Goal: Task Accomplishment & Management: Manage account settings

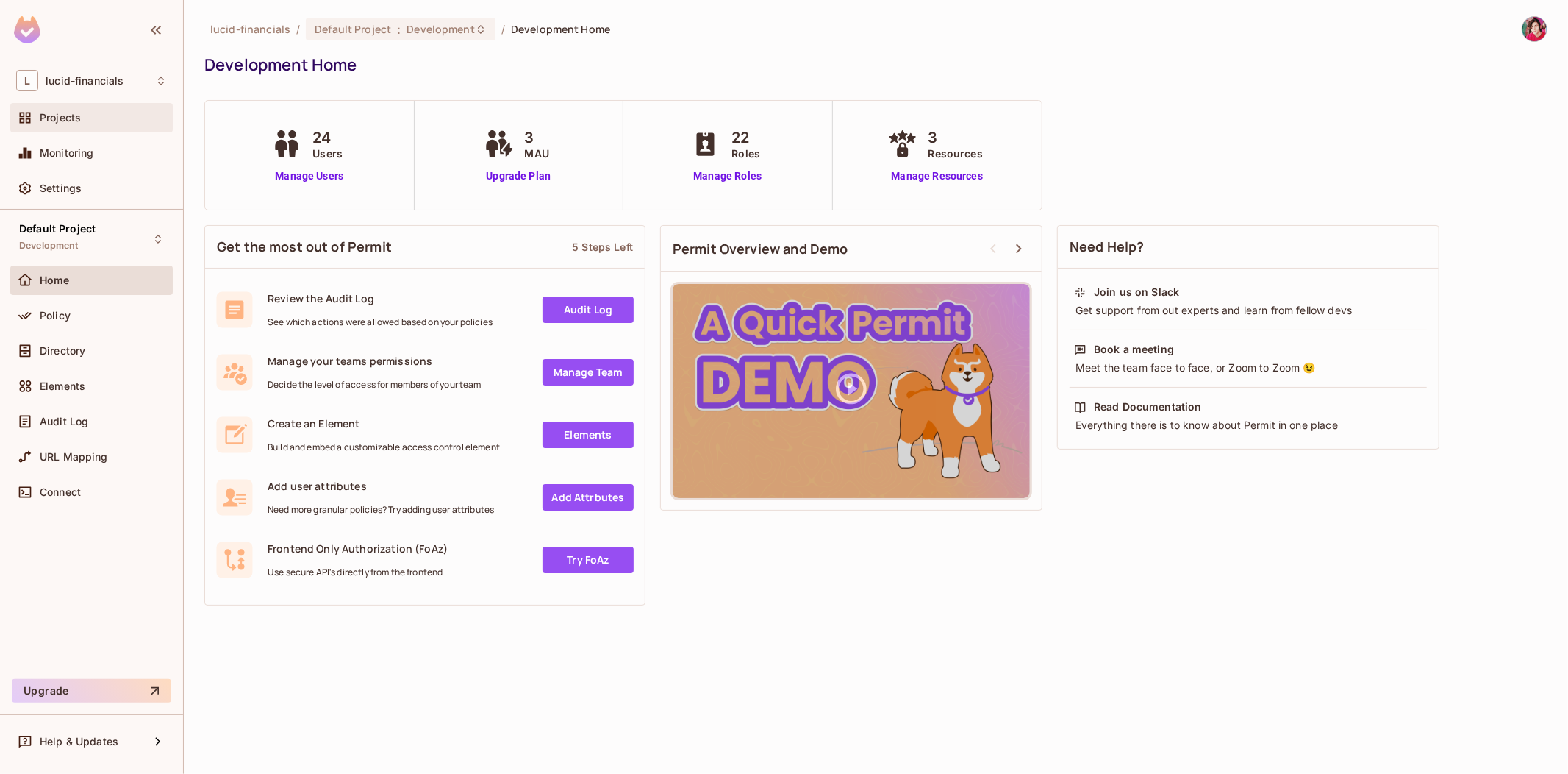
click at [81, 119] on div "Projects" at bounding box center [103, 118] width 127 height 11
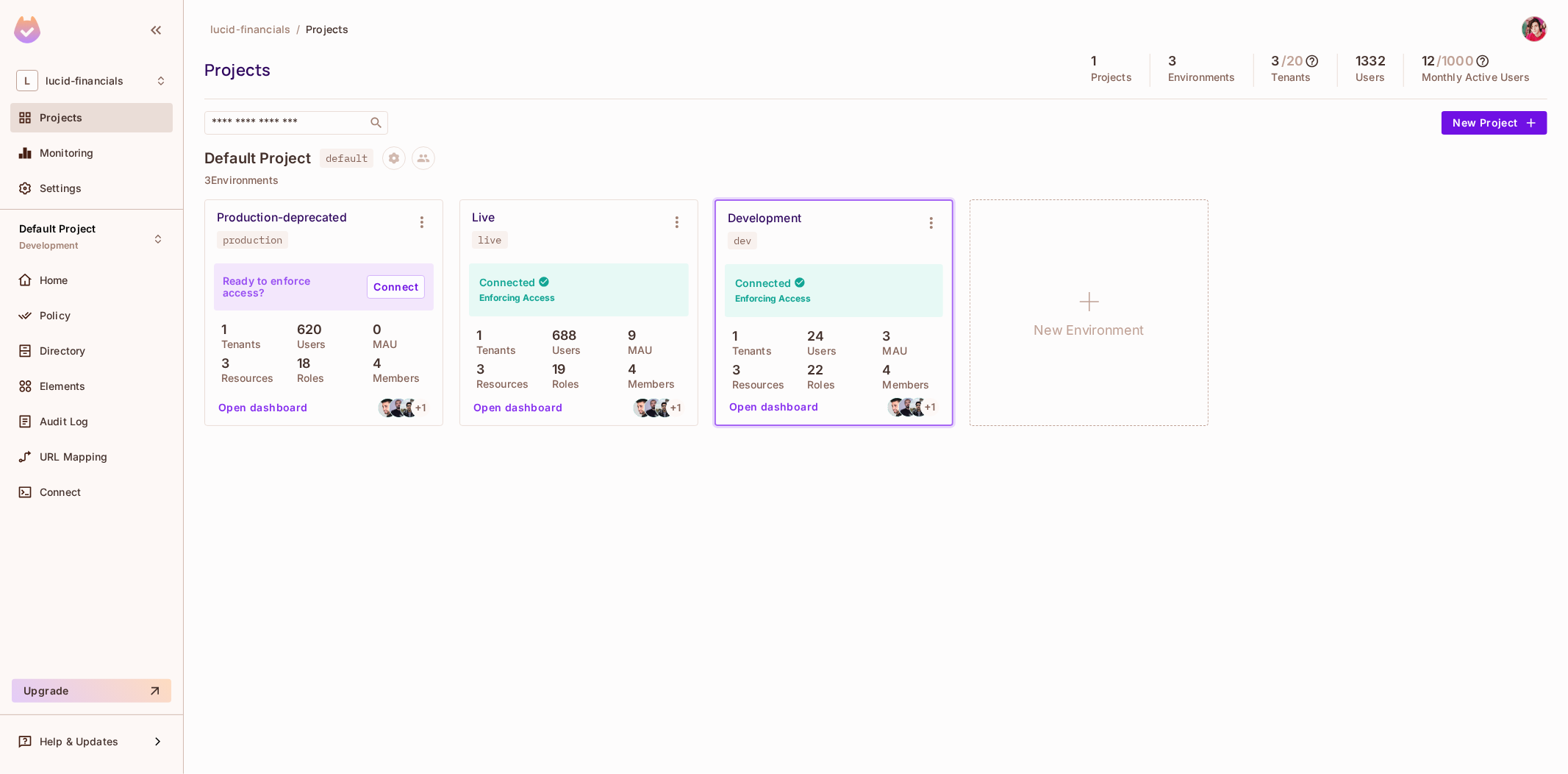
click at [549, 119] on div "​" at bounding box center [819, 123] width 1230 height 24
click at [421, 223] on icon "Environment settings" at bounding box center [421, 222] width 18 height 18
click at [340, 570] on div at bounding box center [784, 387] width 1568 height 774
click at [416, 217] on icon "Environment settings" at bounding box center [421, 222] width 18 height 18
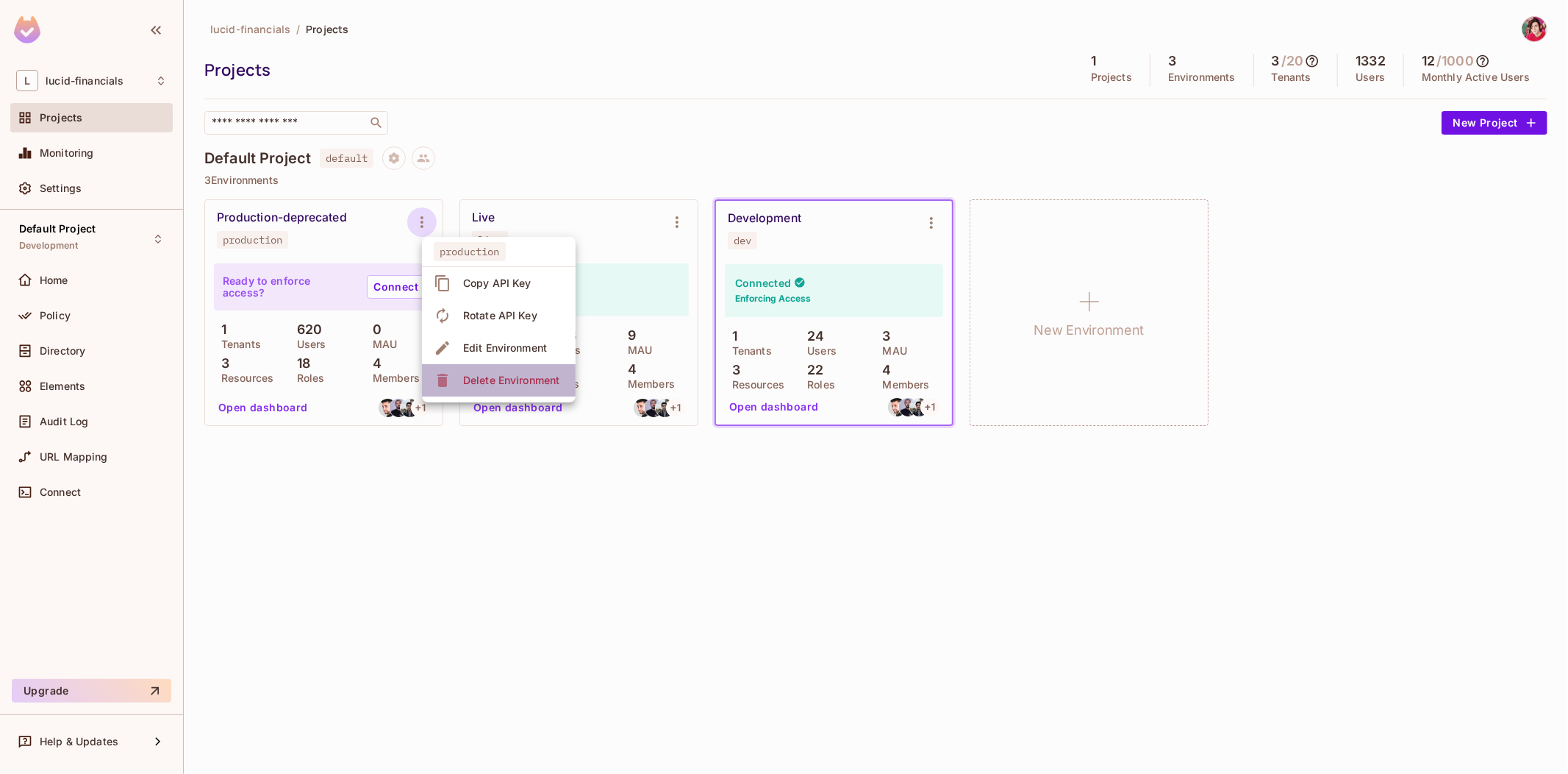
click at [468, 377] on div "Delete Environment" at bounding box center [511, 380] width 96 height 15
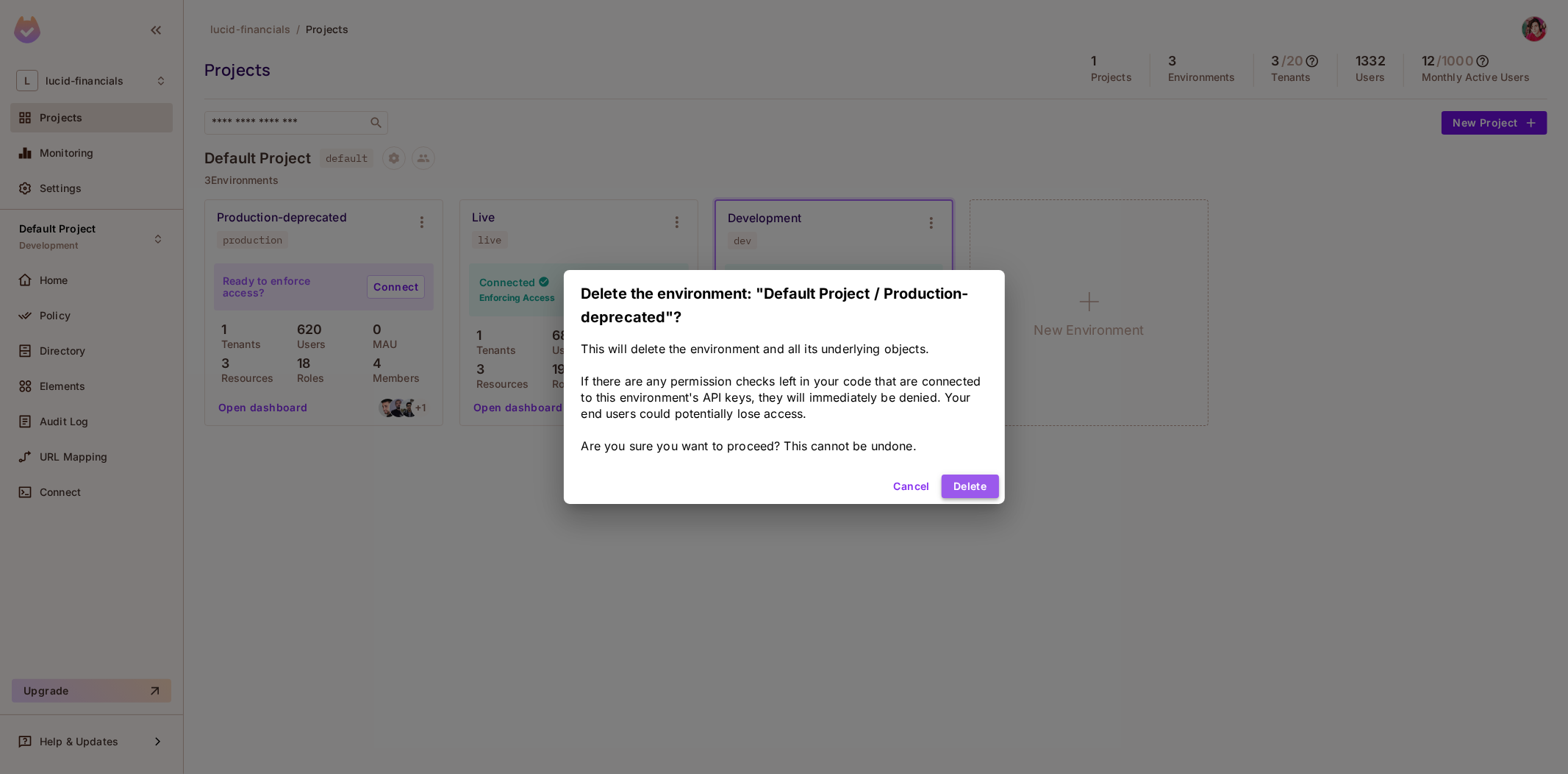
click at [971, 486] on button "Delete" at bounding box center [970, 486] width 57 height 24
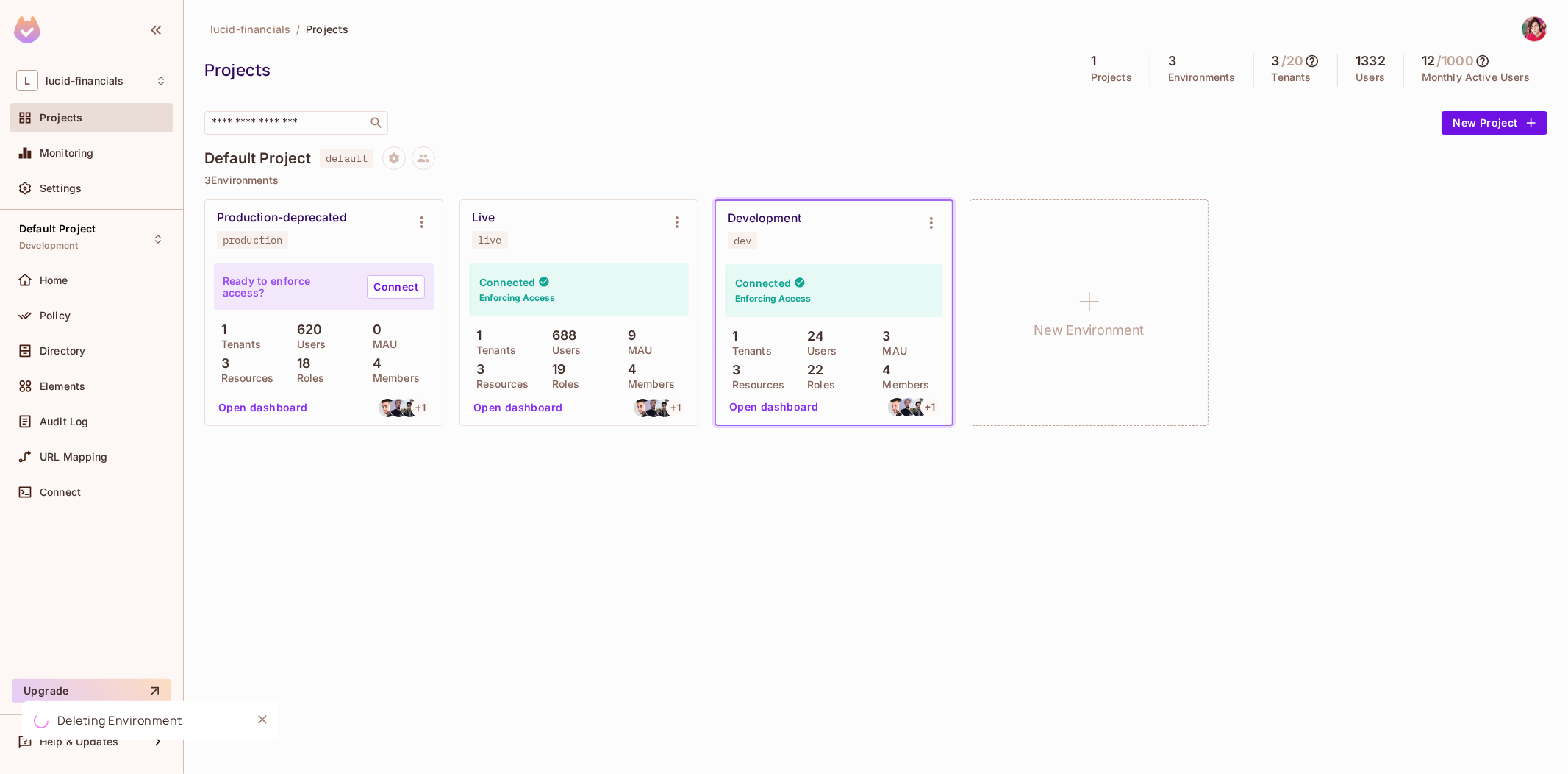
click at [655, 480] on div "lucid-financials / Projects Projects 1 Projects 3 Environments 3 / 20 Tenants 1…" at bounding box center [875, 387] width 1384 height 774
click at [321, 480] on div "lucid-financials / Projects Projects 1 Projects 3 Environments 3 / 20 Tenants 1…" at bounding box center [875, 387] width 1384 height 774
click at [32, 717] on div "Deleting Environment" at bounding box center [150, 719] width 257 height 39
drag, startPoint x: 54, startPoint y: 717, endPoint x: 180, endPoint y: 720, distance: 126.0
click at [187, 723] on div "Deleting Environment" at bounding box center [150, 719] width 257 height 39
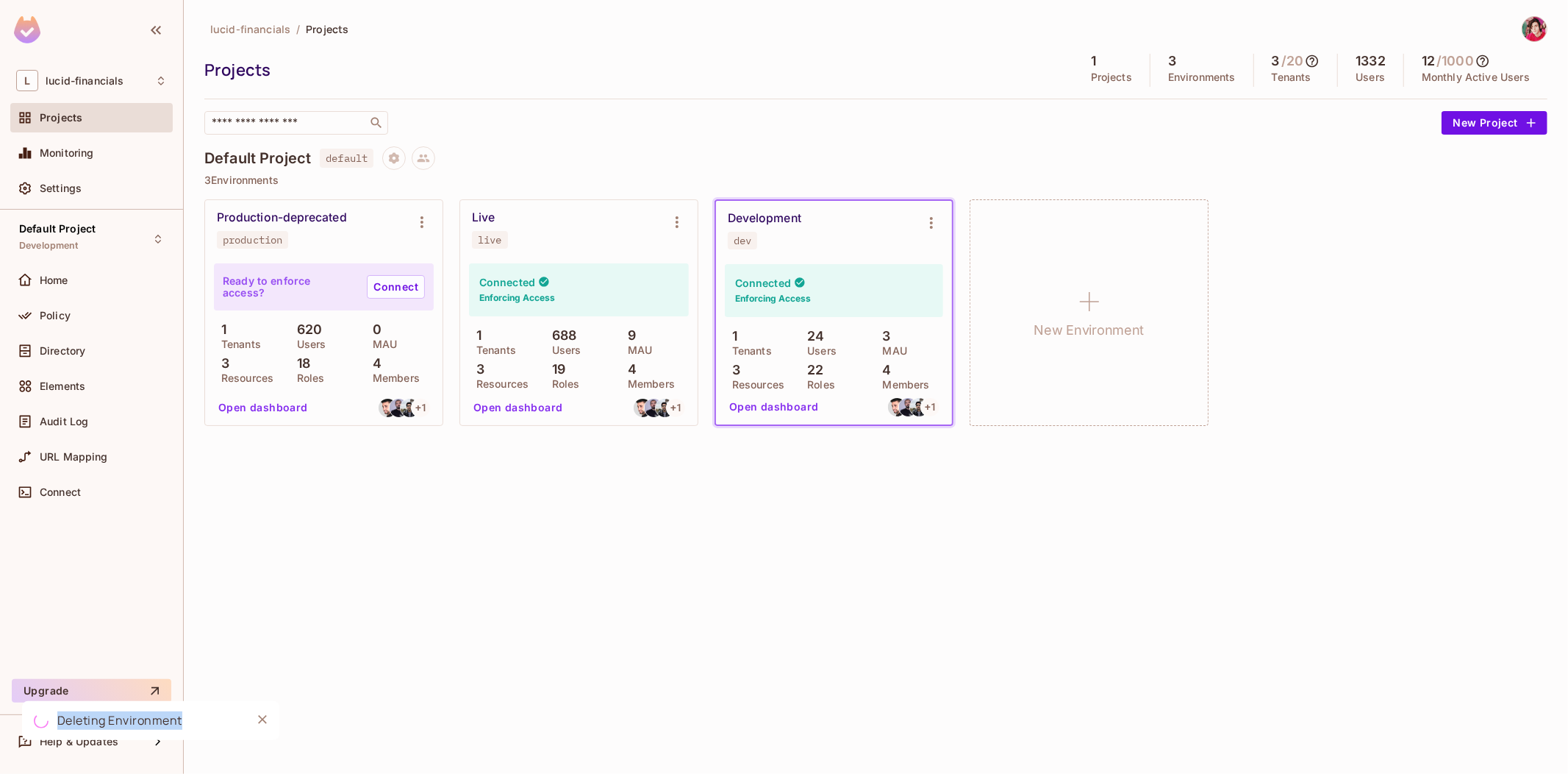
click at [179, 720] on div "Deleting Environment" at bounding box center [120, 720] width 125 height 19
drag, startPoint x: 292, startPoint y: 475, endPoint x: 289, endPoint y: 467, distance: 8.5
click at [291, 473] on div "lucid-financials / Projects Projects 1 Projects 3 Environments 3 / 20 Tenants 1…" at bounding box center [875, 387] width 1384 height 774
click at [413, 555] on div "lucid-financials / Projects Projects 1 Projects 3 Environments 3 / 20 Tenants 1…" at bounding box center [875, 387] width 1384 height 774
click at [1314, 62] on icon at bounding box center [1313, 61] width 15 height 15
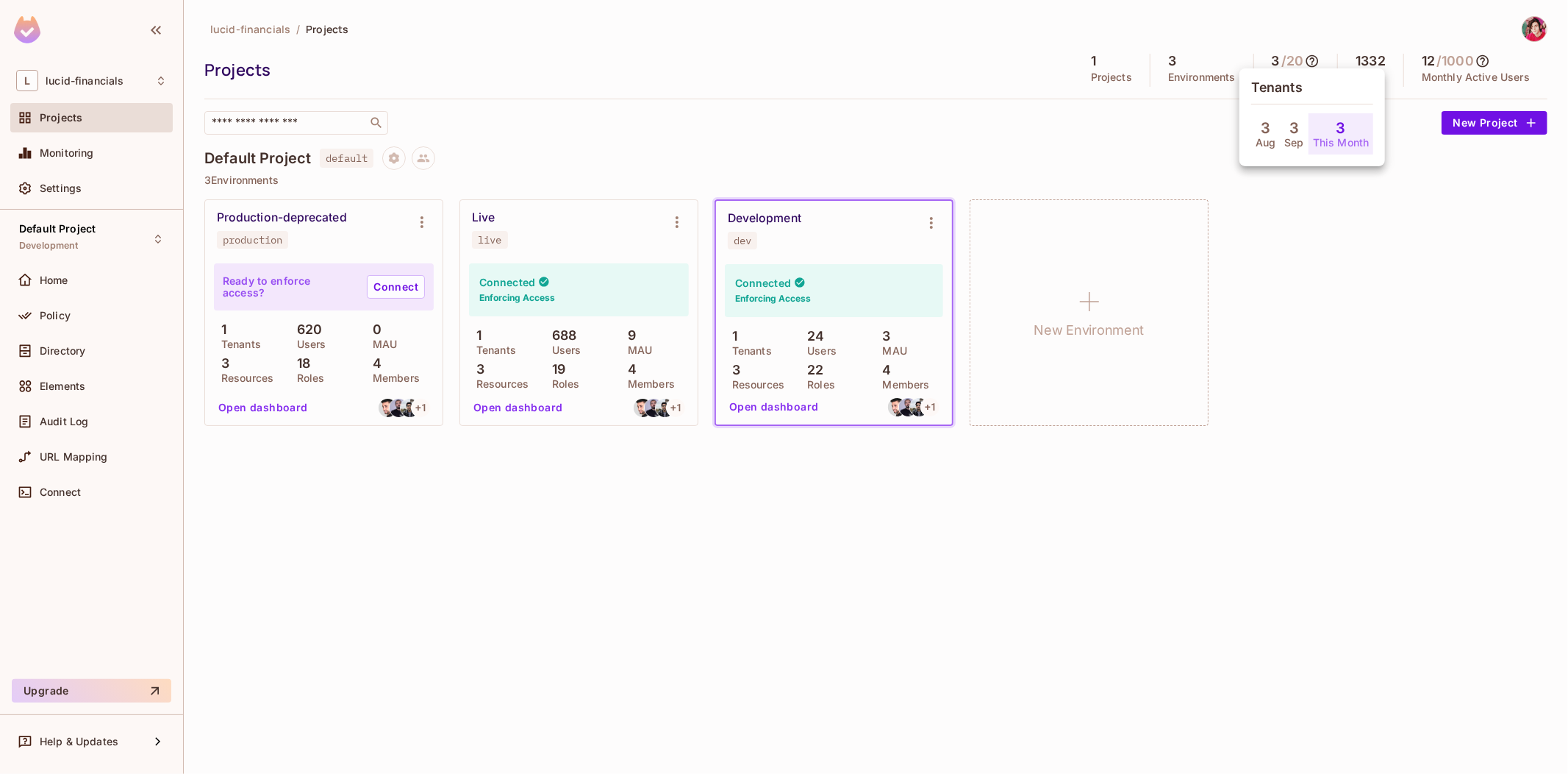
click at [1289, 127] on h4 "3" at bounding box center [1294, 127] width 9 height 18
click at [1314, 58] on div at bounding box center [784, 387] width 1568 height 774
